Goal: Check status: Check status

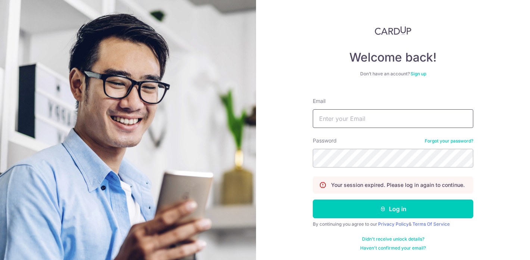
click at [387, 110] on input "Email" at bounding box center [393, 118] width 161 height 19
type input "[EMAIL_ADDRESS][DOMAIN_NAME]"
click at [393, 209] on button "Log in" at bounding box center [393, 209] width 161 height 19
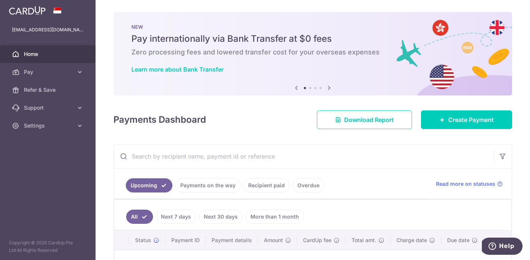
click at [202, 188] on link "Payments on the way" at bounding box center [207, 185] width 65 height 14
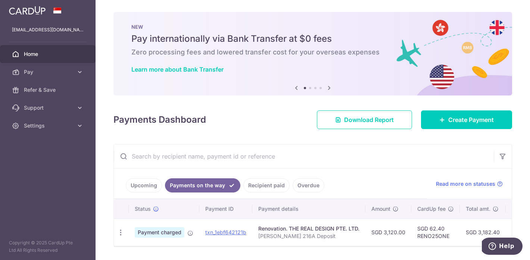
click at [262, 187] on link "Recipient paid" at bounding box center [266, 185] width 46 height 14
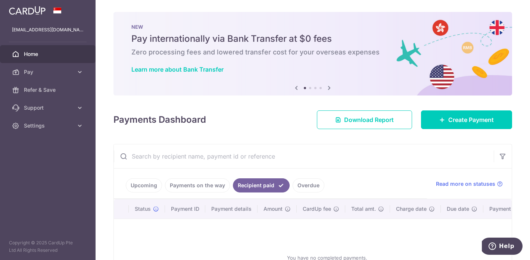
click at [312, 187] on link "Overdue" at bounding box center [309, 185] width 32 height 14
